Goal: Consume media (video, audio)

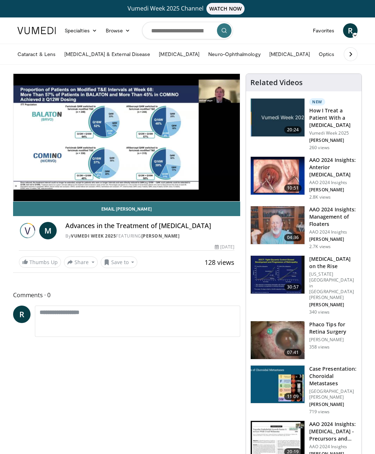
click at [229, 204] on link "Email [PERSON_NAME]" at bounding box center [126, 209] width 227 height 15
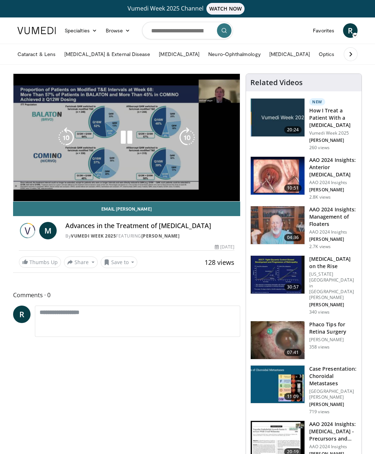
click at [232, 201] on span "Video Player" at bounding box center [233, 208] width 15 height 15
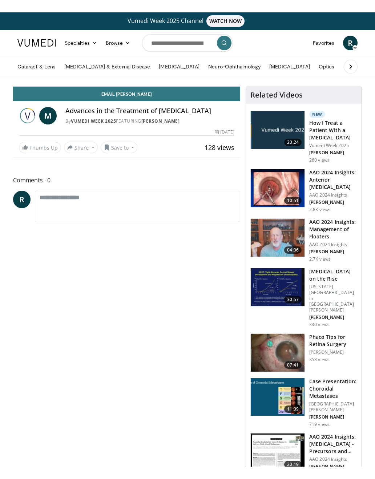
scroll to position [12, 0]
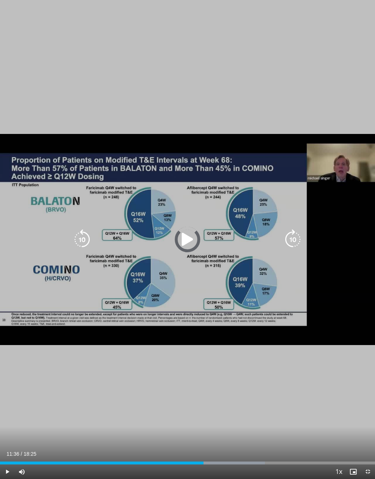
click at [235, 454] on div "Progress Bar" at bounding box center [195, 462] width 139 height 3
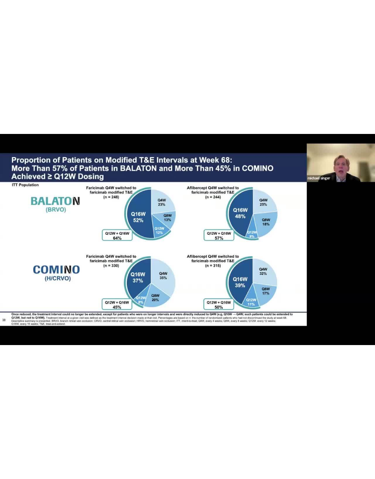
click at [283, 454] on div "10 seconds Tap to unmute" at bounding box center [187, 239] width 375 height 479
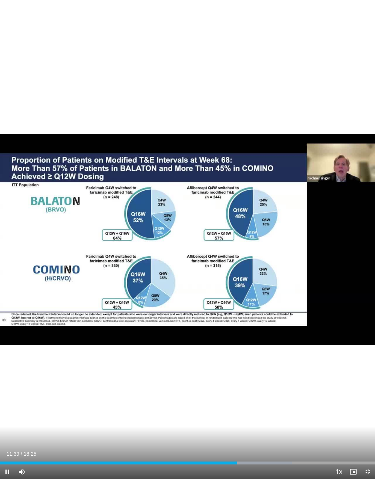
click at [275, 454] on div "Progress Bar" at bounding box center [228, 462] width 128 height 3
